Goal: Find specific page/section: Find specific page/section

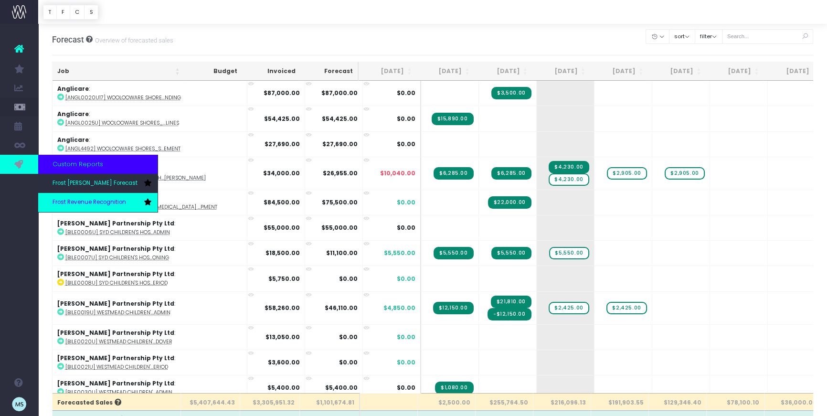
click at [84, 205] on span "Frost Revenue Recognition" at bounding box center [90, 202] width 74 height 9
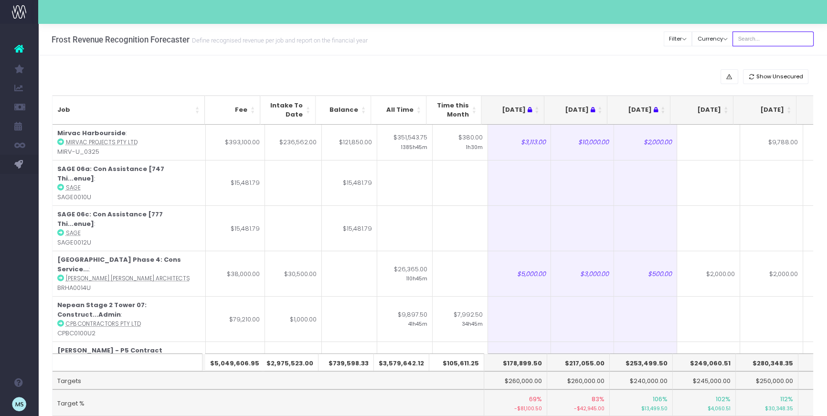
click at [778, 40] on input "text" at bounding box center [773, 39] width 81 height 15
click at [693, 39] on button "Filter" at bounding box center [678, 39] width 29 height 15
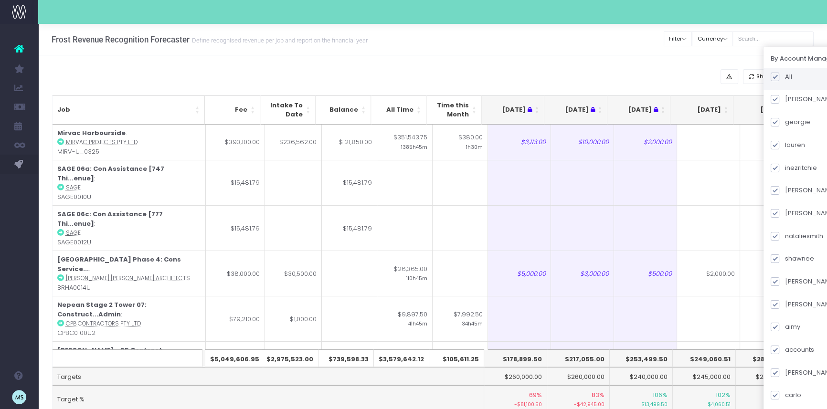
click at [780, 76] on span at bounding box center [775, 77] width 9 height 9
click at [785, 76] on input "All" at bounding box center [788, 75] width 6 height 6
checkbox input "false"
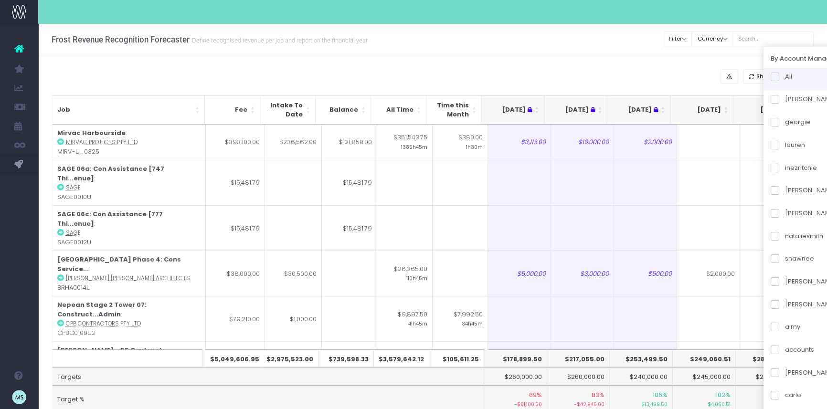
checkbox input "false"
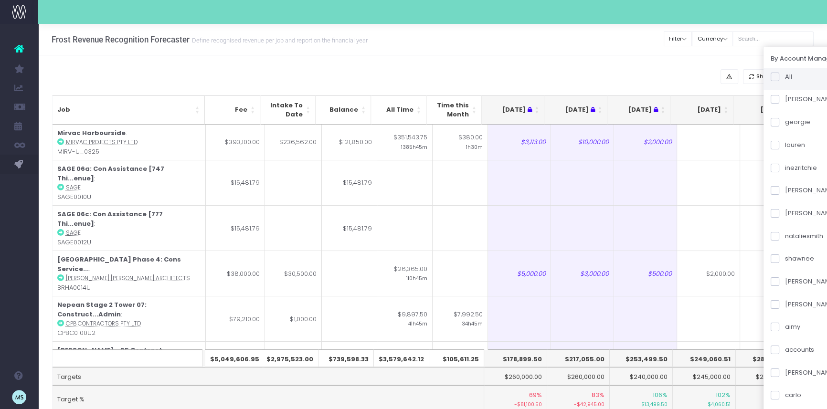
checkbox input "false"
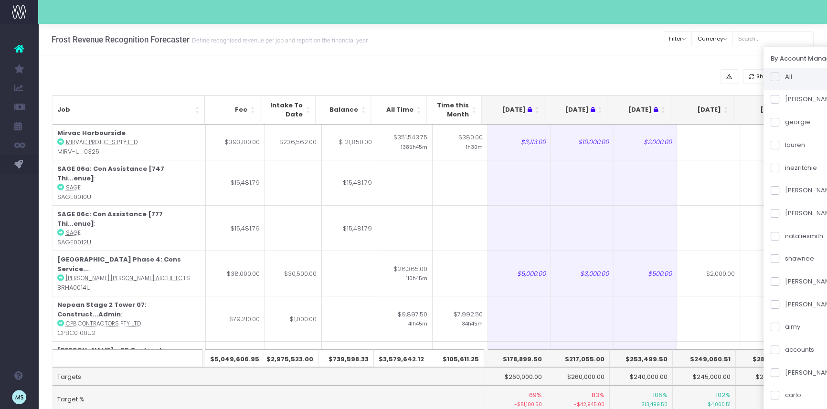
checkbox input "false"
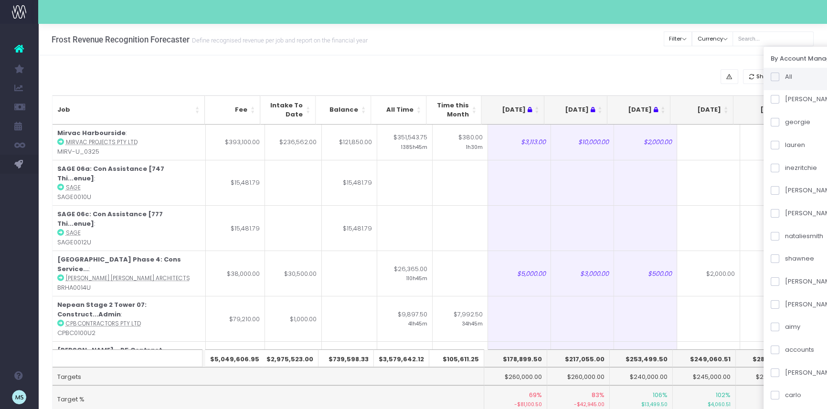
checkbox input "false"
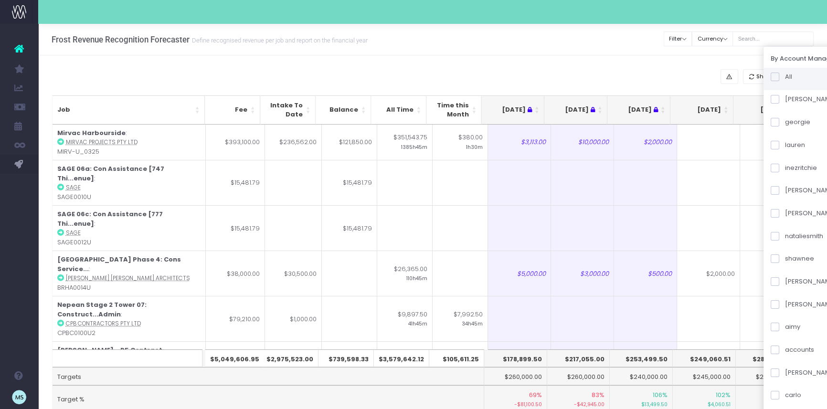
checkbox input "false"
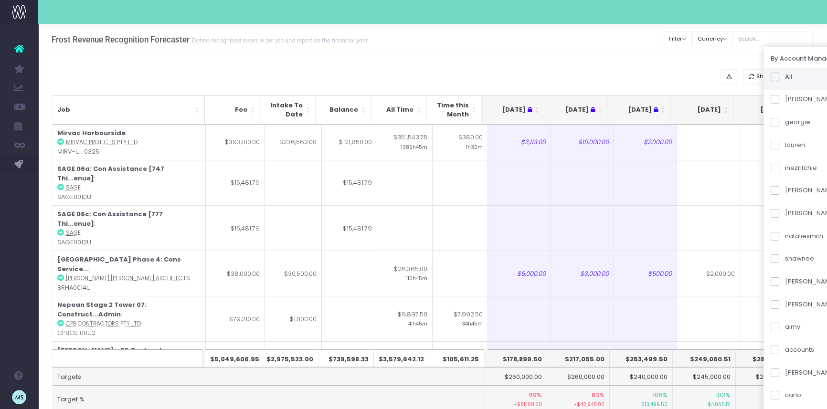
checkbox input "false"
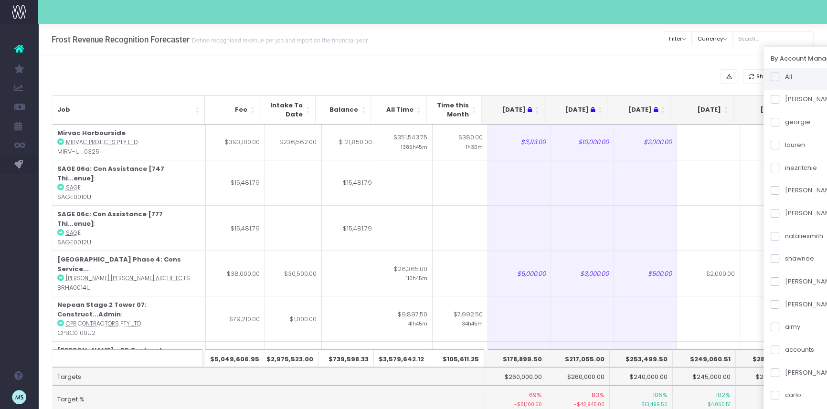
checkbox input "false"
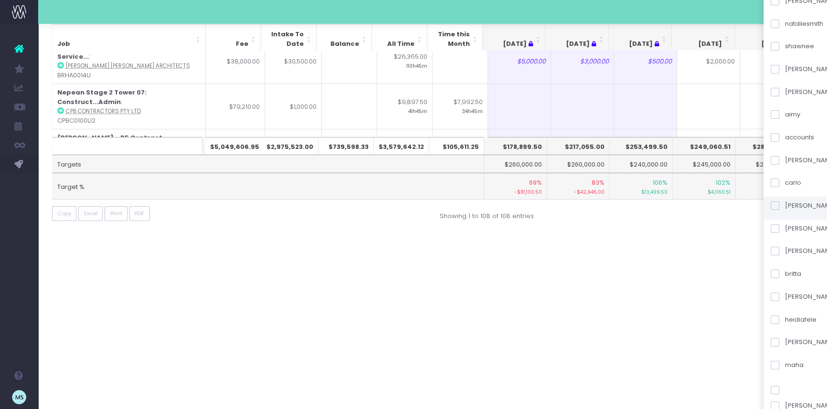
scroll to position [218, 0]
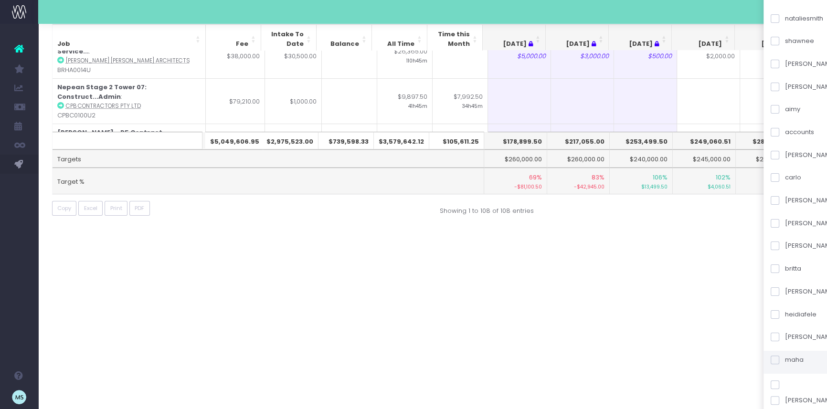
click at [780, 359] on span at bounding box center [775, 360] width 9 height 9
click at [788, 359] on input "maha" at bounding box center [788, 358] width 6 height 6
checkbox input "true"
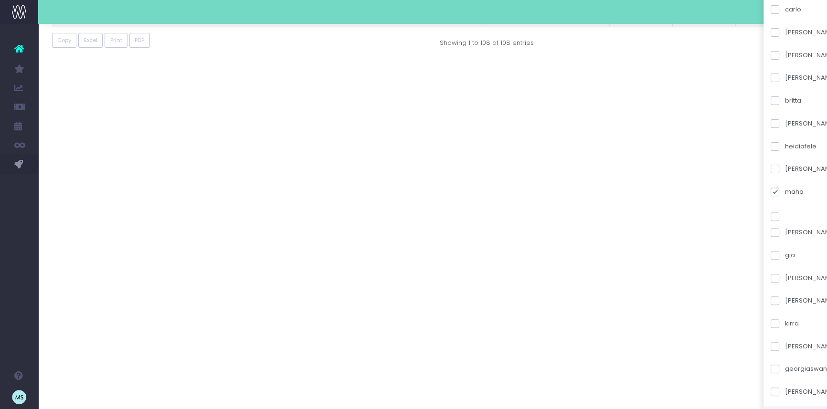
scroll to position [473, 0]
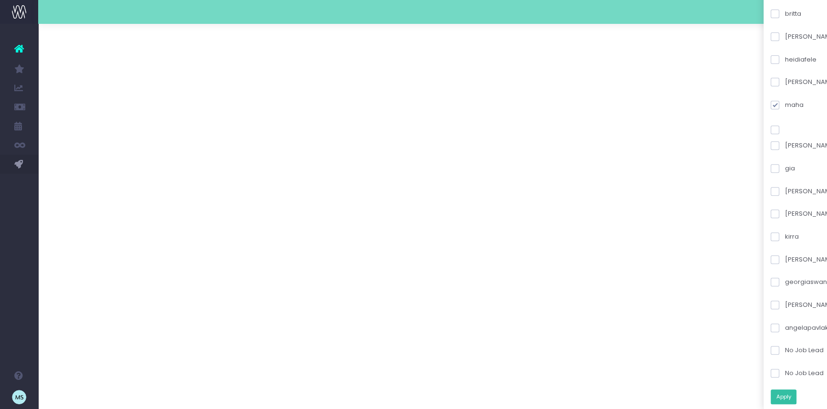
click at [796, 395] on button "Apply" at bounding box center [784, 397] width 26 height 15
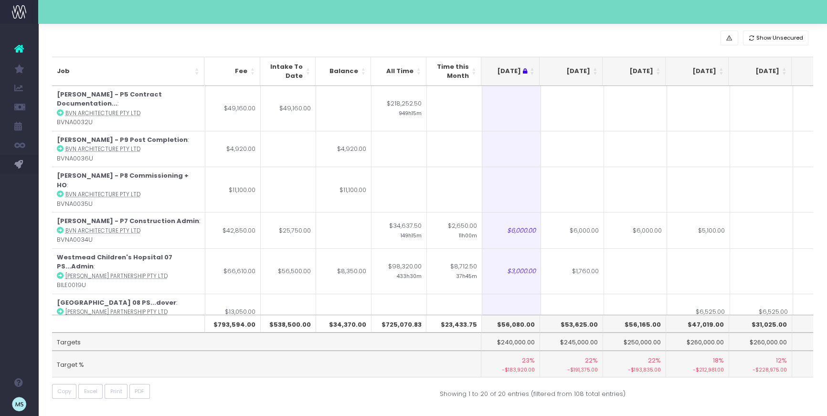
scroll to position [0, 0]
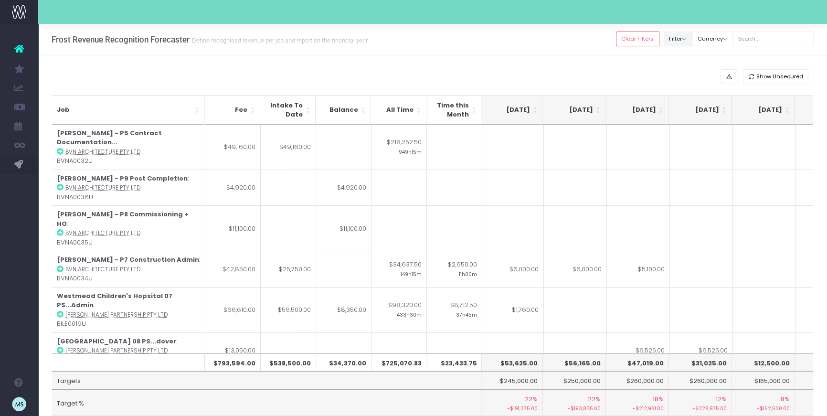
click at [693, 40] on button "Filter" at bounding box center [678, 39] width 29 height 15
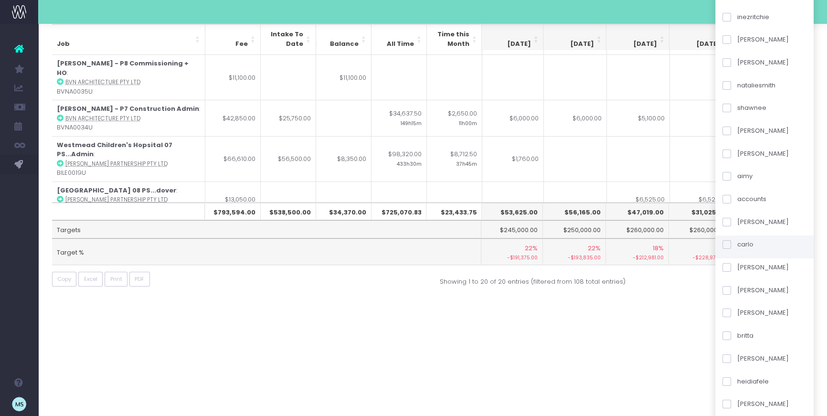
scroll to position [162, 0]
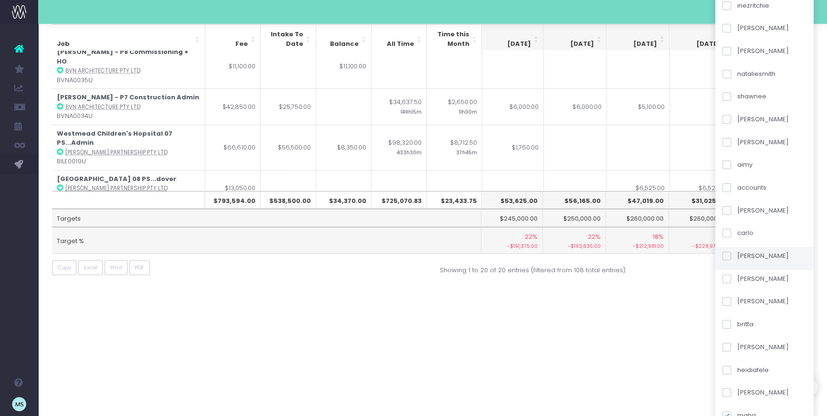
click at [731, 253] on span at bounding box center [727, 256] width 9 height 9
click at [737, 253] on input "[PERSON_NAME]" at bounding box center [740, 254] width 6 height 6
checkbox input "true"
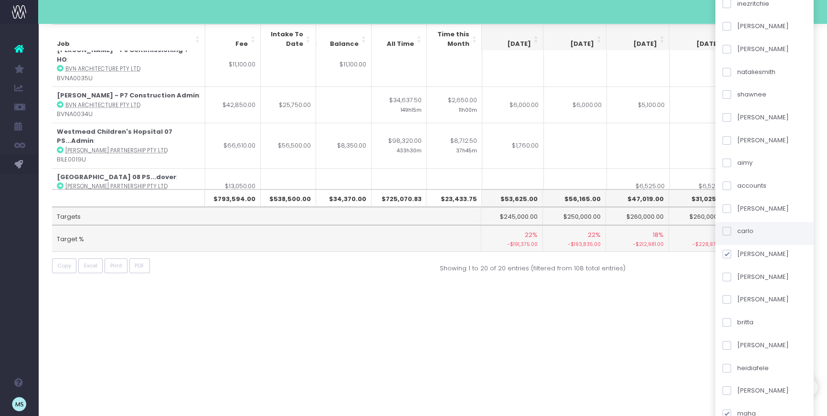
click at [731, 231] on span at bounding box center [727, 231] width 9 height 9
click at [740, 231] on input "carlo" at bounding box center [740, 229] width 6 height 6
checkbox input "true"
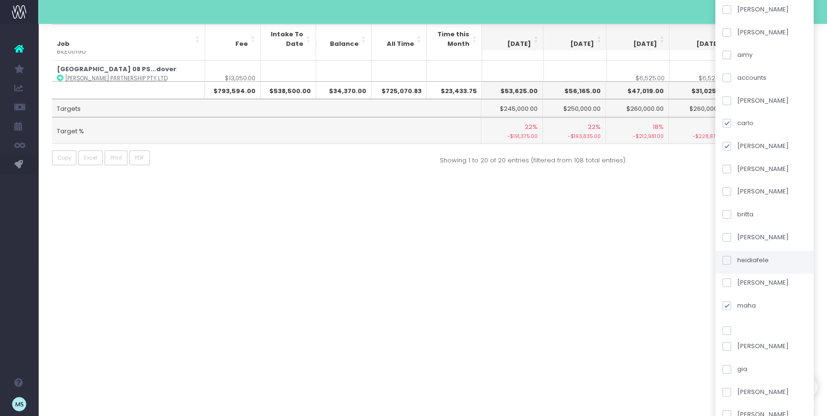
scroll to position [274, 0]
click at [731, 212] on span at bounding box center [727, 213] width 9 height 9
click at [739, 212] on input "britta" at bounding box center [740, 211] width 6 height 6
checkbox input "true"
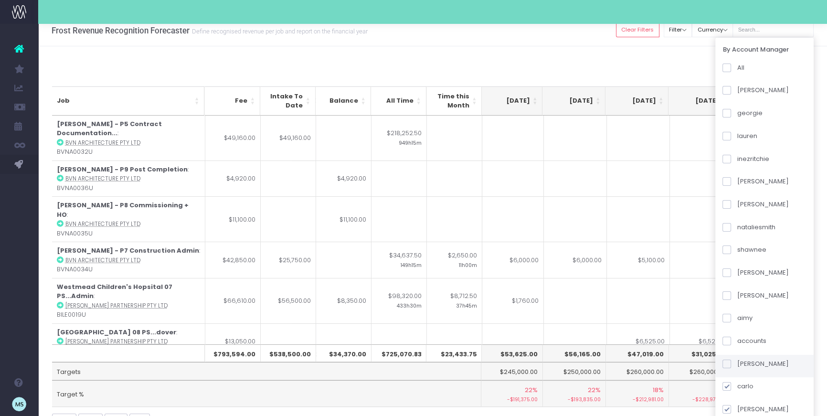
scroll to position [0, 0]
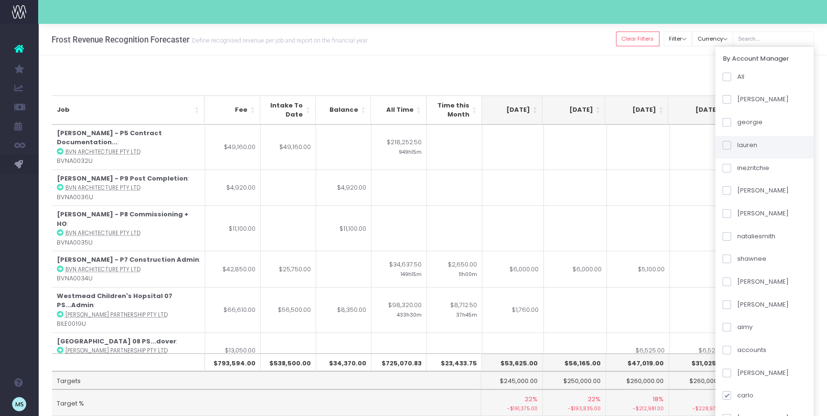
click at [731, 143] on span at bounding box center [727, 145] width 9 height 9
click at [738, 143] on input "lauren" at bounding box center [740, 143] width 6 height 6
checkbox input "true"
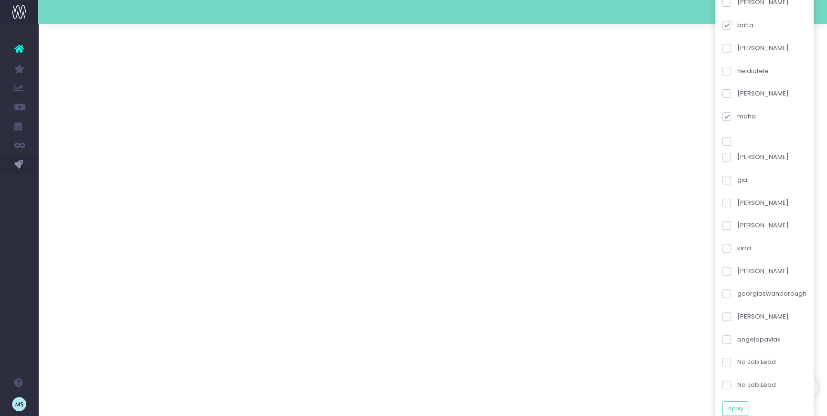
scroll to position [466, 0]
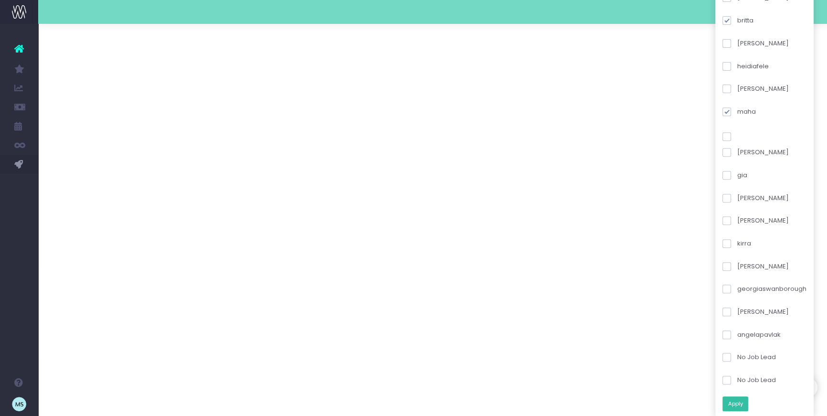
click at [749, 403] on button "Apply" at bounding box center [736, 404] width 26 height 15
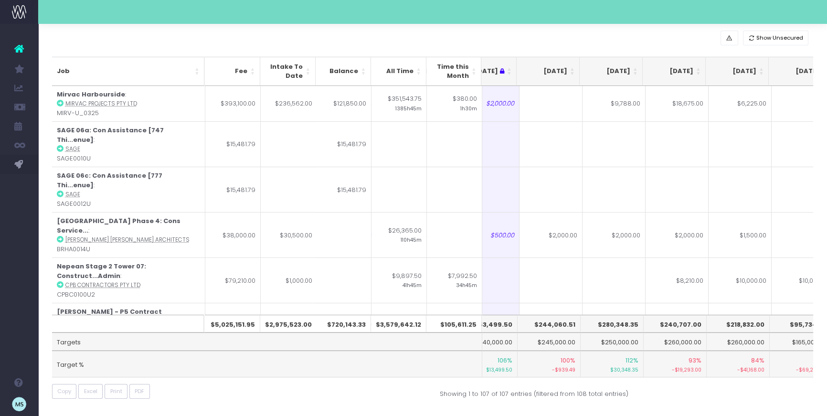
scroll to position [0, 162]
